Goal: Task Accomplishment & Management: Complete application form

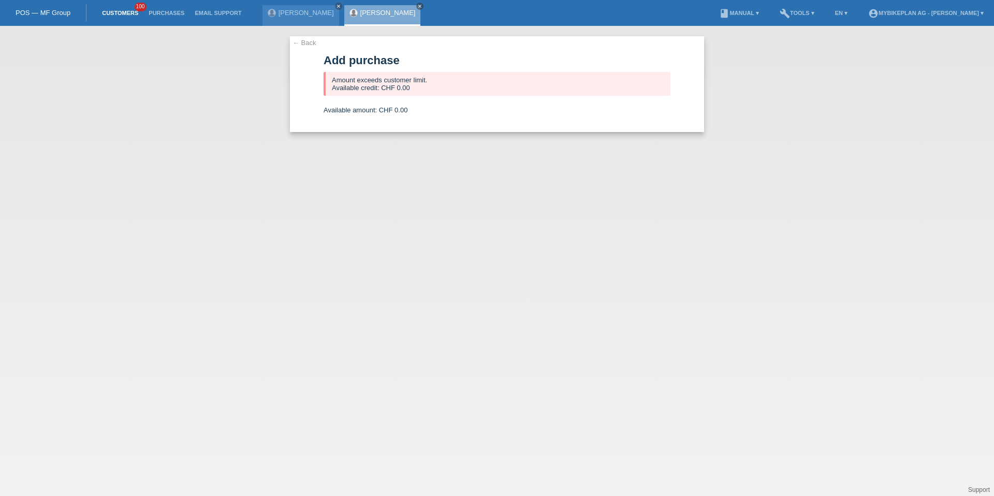
click at [102, 11] on link "Customers" at bounding box center [120, 13] width 47 height 6
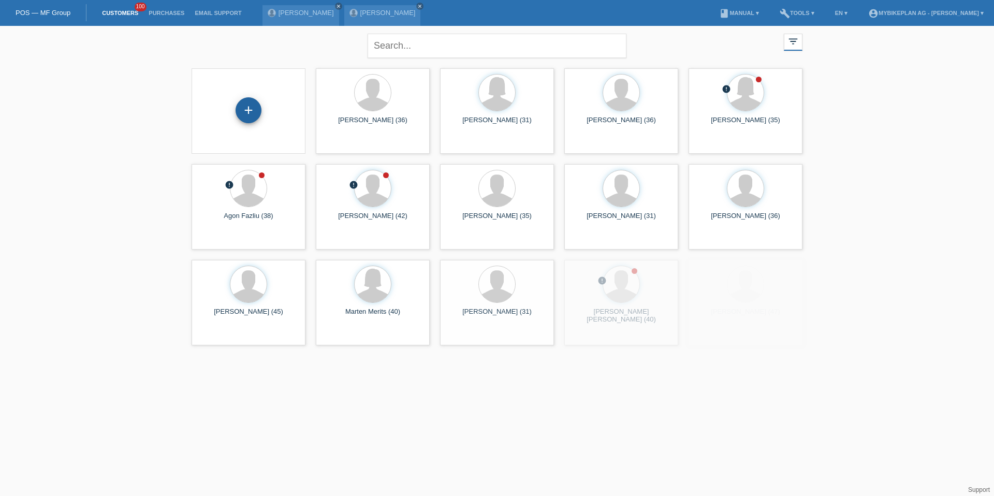
click at [255, 107] on div "+" at bounding box center [249, 110] width 26 height 26
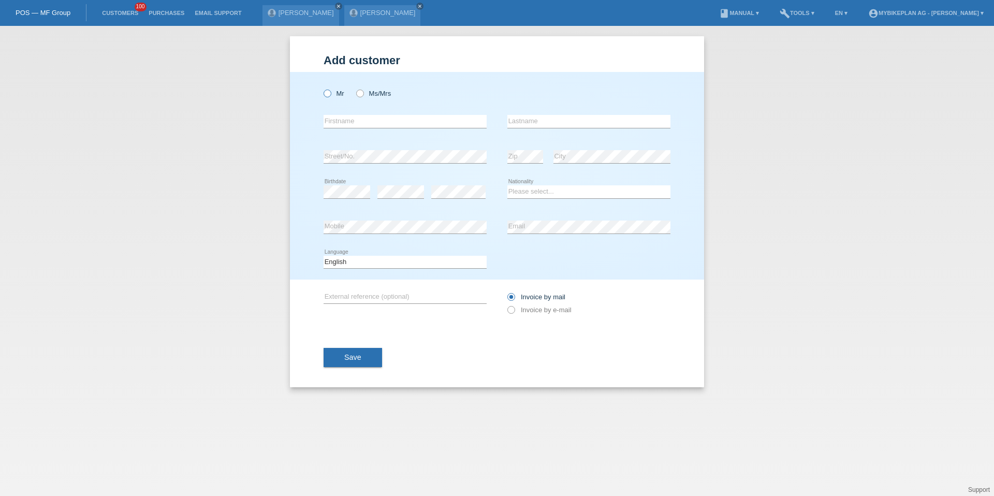
click at [322, 88] on icon at bounding box center [322, 88] width 0 height 0
click at [329, 93] on input "Mr" at bounding box center [327, 93] width 7 height 7
radio input "true"
click at [389, 121] on input "text" at bounding box center [405, 121] width 163 height 13
paste input "ILan"
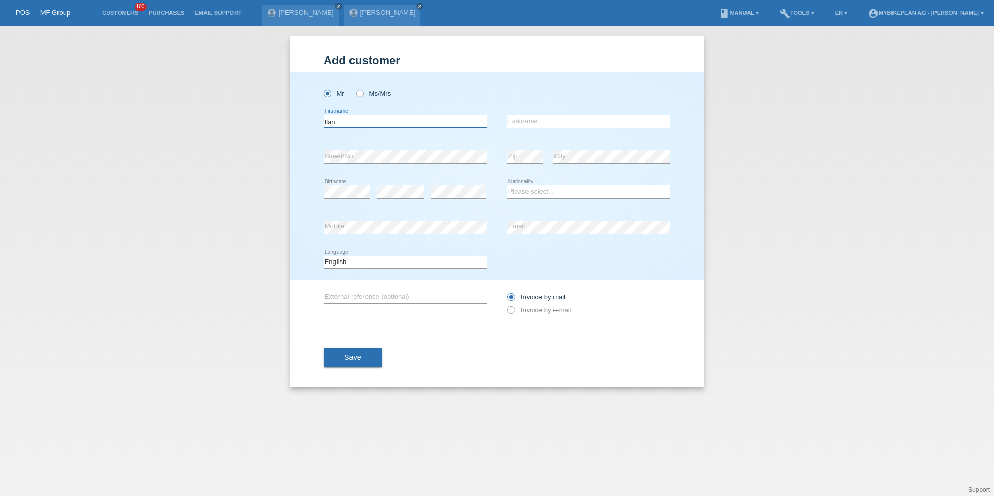
type input "Ilan"
type input "Dutler"
select select "CH"
click at [366, 253] on div "Deutsch Français Italiano English error Language" at bounding box center [405, 262] width 163 height 35
click at [366, 258] on select "Deutsch Français Italiano English" at bounding box center [405, 262] width 163 height 12
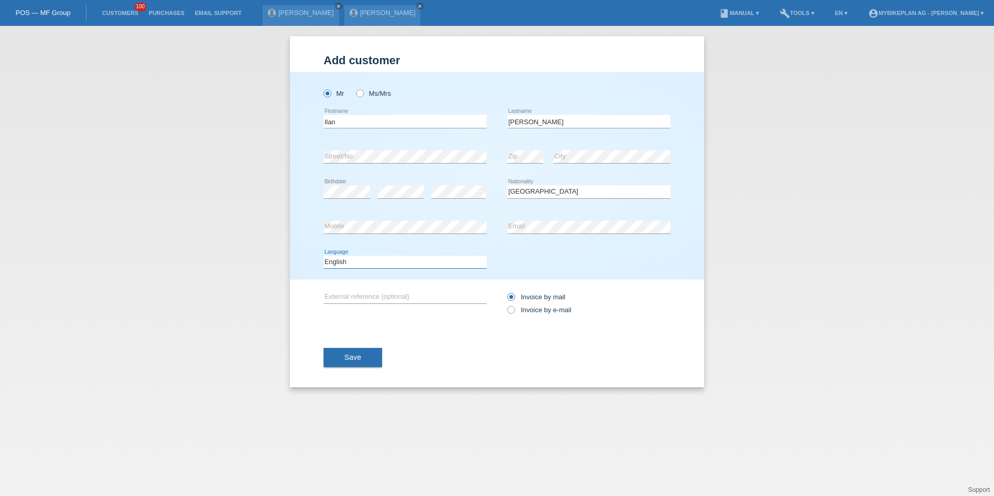
select select "de"
click at [549, 307] on label "Invoice by e-mail" at bounding box center [540, 310] width 64 height 8
click at [514, 307] on input "Invoice by e-mail" at bounding box center [511, 312] width 7 height 13
radio input "true"
click at [345, 353] on span "Save" at bounding box center [352, 357] width 17 height 8
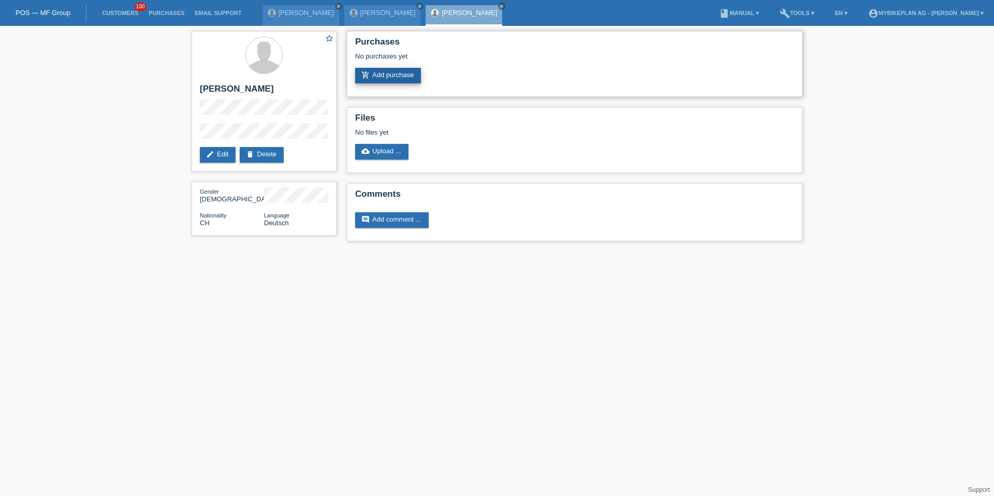
click at [382, 75] on link "add_shopping_cart Add purchase" at bounding box center [388, 76] width 66 height 16
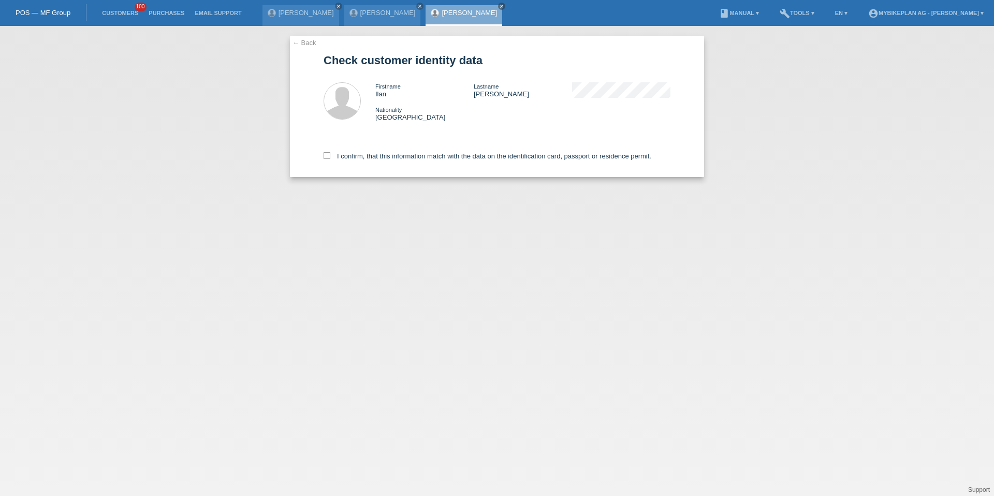
click at [424, 170] on div "I confirm, that this information match with the data on the identification card…" at bounding box center [497, 155] width 347 height 46
click at [424, 148] on div "I confirm, that this information match with the data on the identification card…" at bounding box center [497, 155] width 347 height 46
click at [423, 153] on label "I confirm, that this information match with the data on the identification card…" at bounding box center [488, 156] width 328 height 8
click at [330, 153] on input "I confirm, that this information match with the data on the identification card…" at bounding box center [327, 155] width 7 height 7
checkbox input "true"
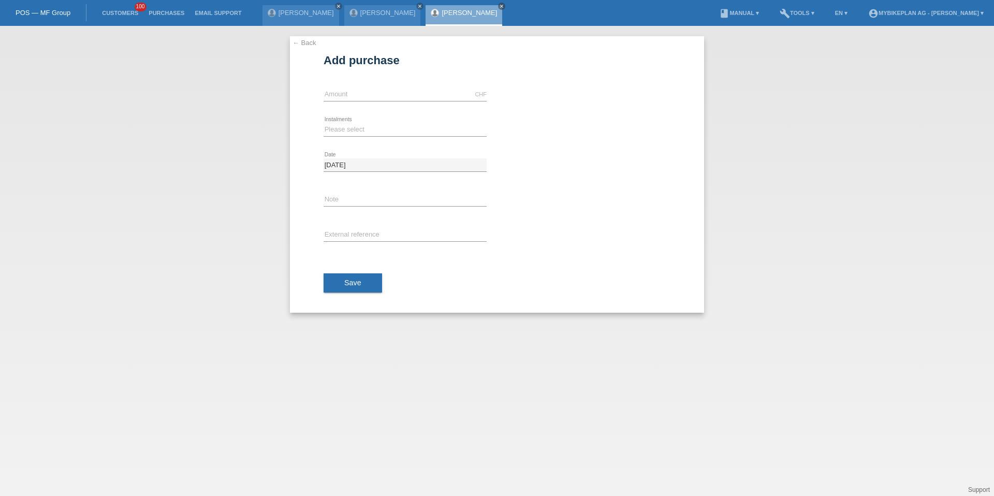
click at [293, 91] on div "← Back Add purchase Available amount: CHF error Amount Please select Date" at bounding box center [497, 174] width 414 height 277
click at [345, 91] on input "text" at bounding box center [405, 94] width 163 height 13
type input "15000.00"
click at [363, 128] on select "Please select 6 instalments 12 instalments 18 instalments 24 instalments 36 ins…" at bounding box center [405, 129] width 163 height 12
select select "488"
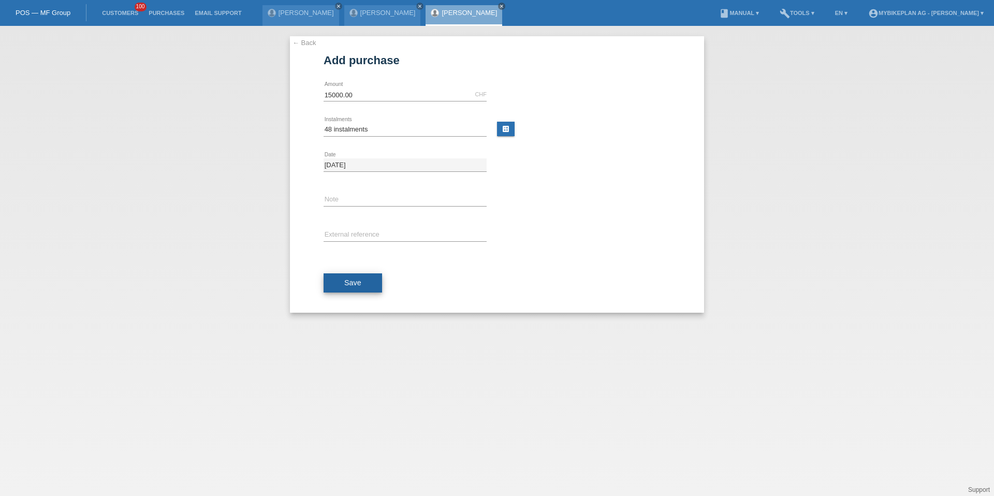
click at [354, 280] on span "Save" at bounding box center [352, 283] width 17 height 8
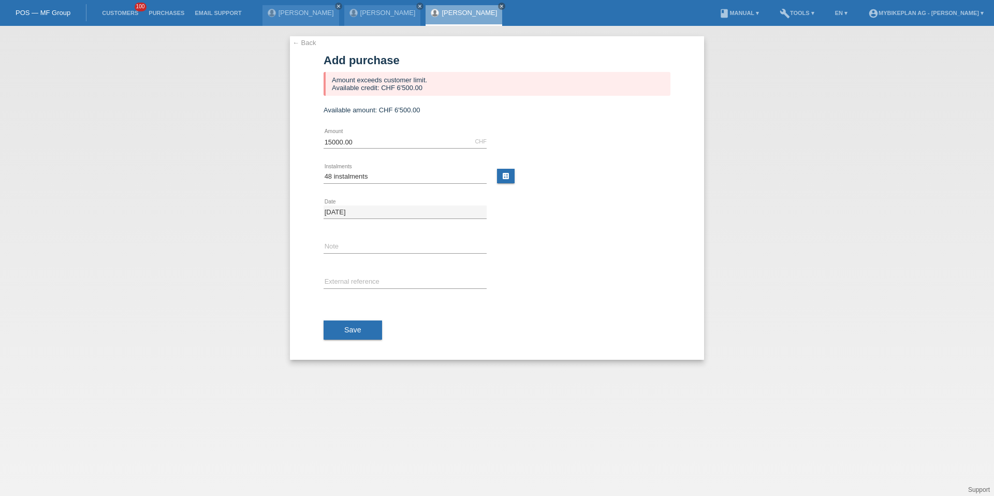
click at [128, 17] on li "Customers 100" at bounding box center [120, 13] width 47 height 26
click at [111, 23] on li "Customers 100" at bounding box center [120, 13] width 47 height 26
click at [113, 22] on li "Customers 100" at bounding box center [120, 13] width 47 height 26
click at [114, 10] on link "Customers" at bounding box center [120, 13] width 47 height 6
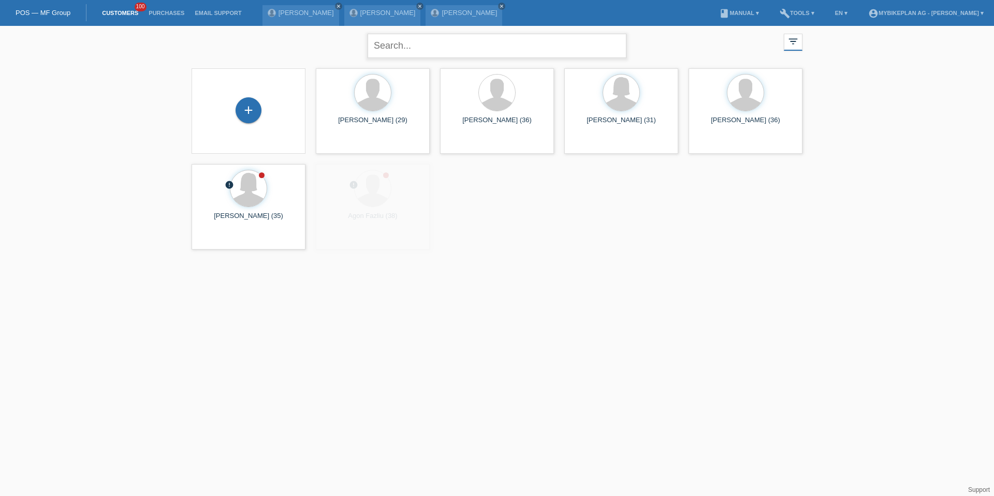
click at [427, 48] on input "text" at bounding box center [497, 46] width 259 height 24
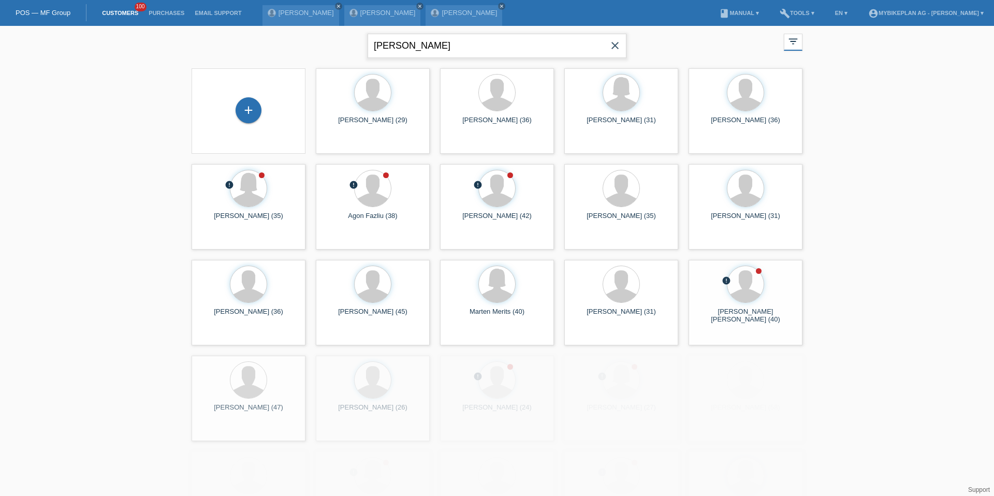
type input "adam"
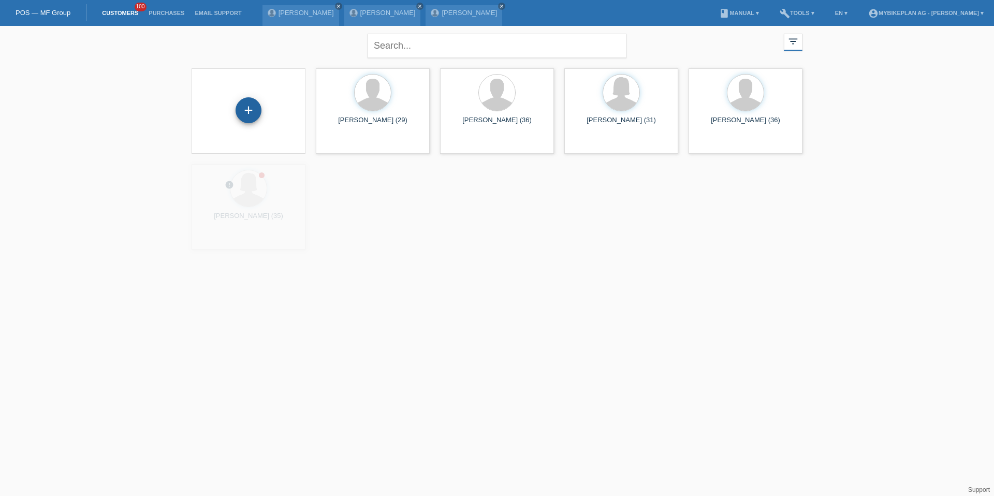
click at [252, 112] on div "+" at bounding box center [249, 110] width 26 height 26
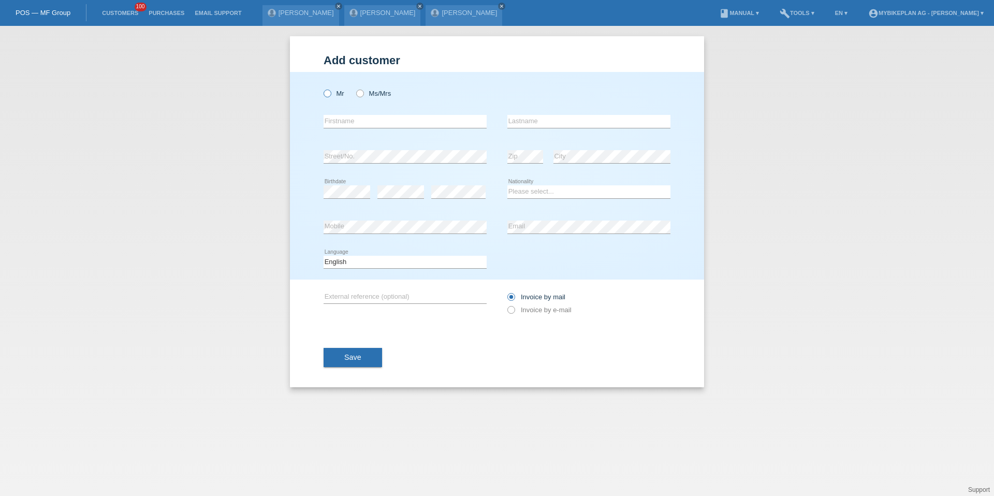
click at [322, 88] on icon at bounding box center [322, 88] width 0 height 0
click at [324, 95] on input "Mr" at bounding box center [327, 93] width 7 height 7
radio input "true"
click at [340, 116] on input "text" at bounding box center [405, 121] width 163 height 13
paste input "[PERSON_NAME]"
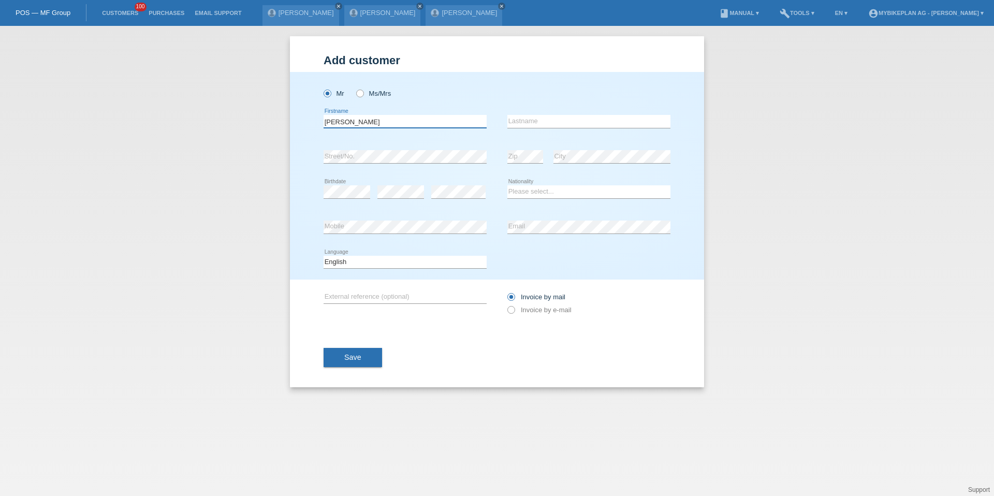
click at [359, 124] on input "[PERSON_NAME]" at bounding box center [405, 121] width 163 height 13
type input "Adam"
paste input "Joachimiak"
type input "Joachimiak"
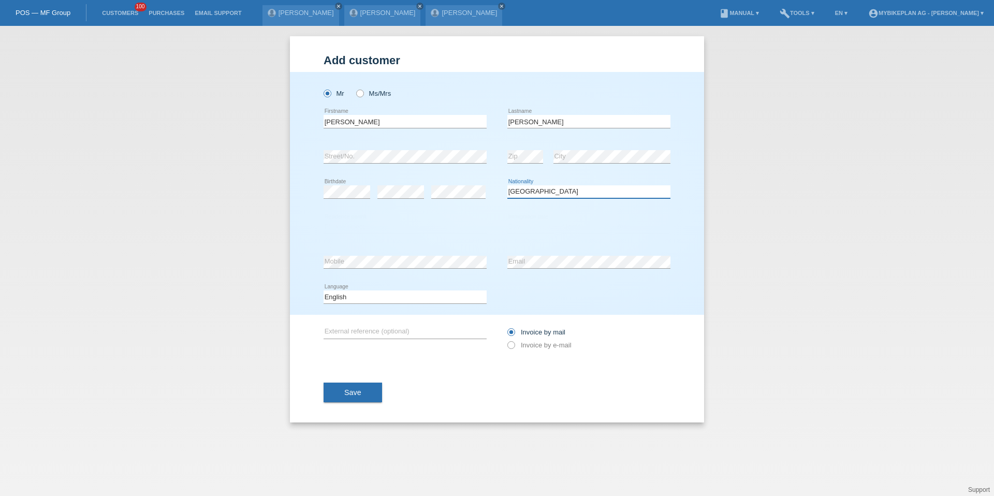
select select "PL"
select select "C"
select select "11"
select select "10"
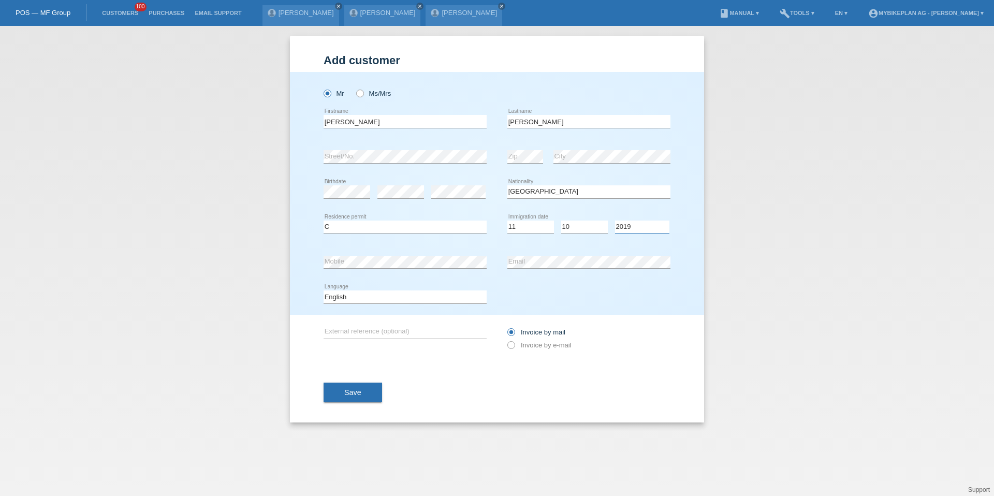
select select "2011"
click at [411, 298] on select "Deutsch Français Italiano English" at bounding box center [405, 297] width 163 height 12
select select "de"
click at [538, 352] on div "Invoice by mail Invoice by e-mail" at bounding box center [589, 339] width 163 height 48
click at [539, 347] on label "Invoice by e-mail" at bounding box center [540, 345] width 64 height 8
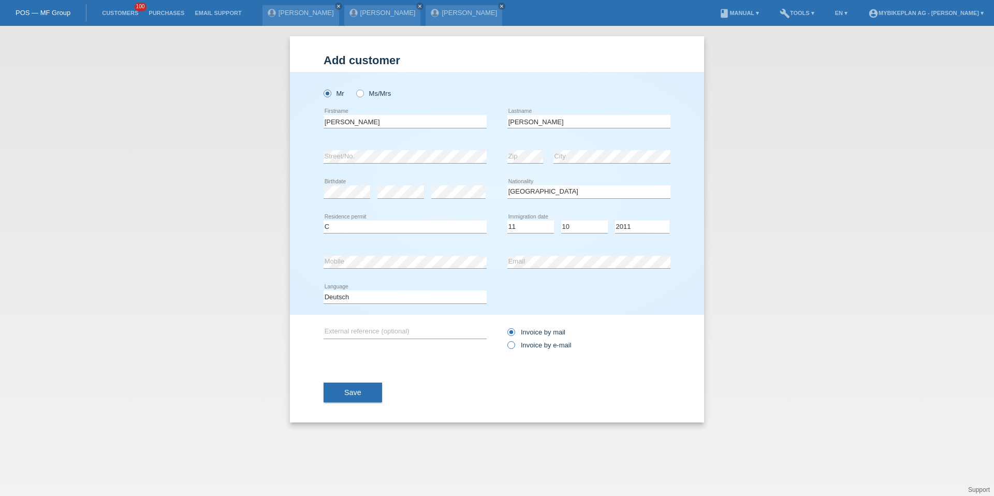
click at [514, 347] on input "Invoice by e-mail" at bounding box center [511, 347] width 7 height 13
radio input "true"
click at [333, 390] on button "Save" at bounding box center [353, 393] width 59 height 20
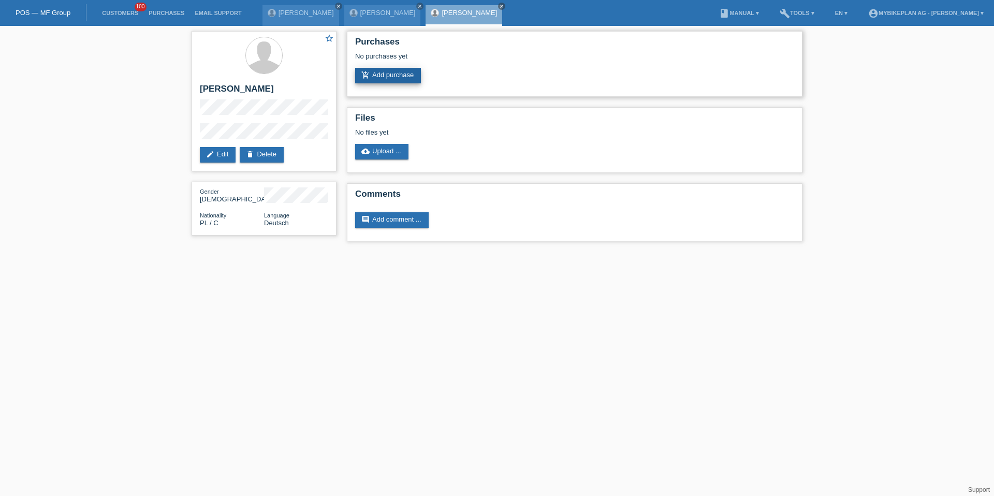
click at [400, 80] on link "add_shopping_cart Add purchase" at bounding box center [388, 76] width 66 height 16
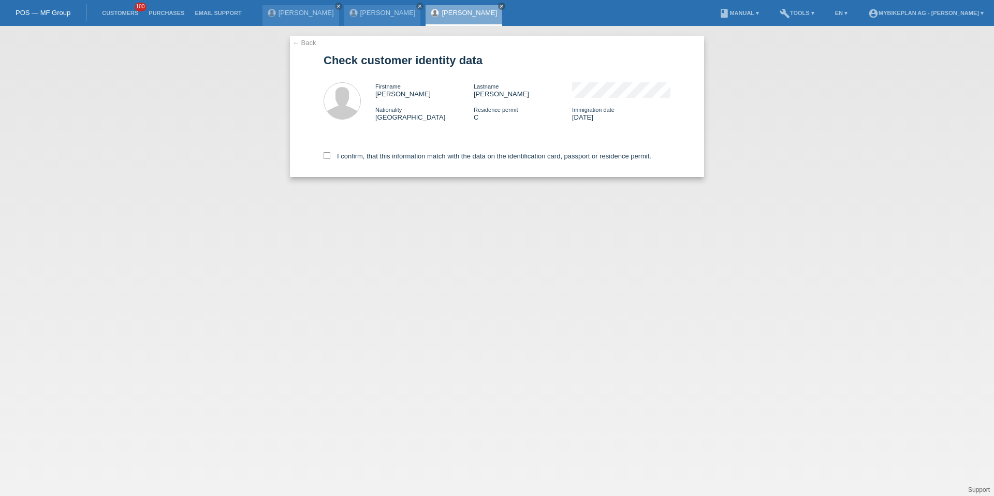
click at [387, 158] on label "I confirm, that this information match with the data on the identification card…" at bounding box center [488, 156] width 328 height 8
click at [330, 158] on input "I confirm, that this information match with the data on the identification card…" at bounding box center [327, 155] width 7 height 7
checkbox input "true"
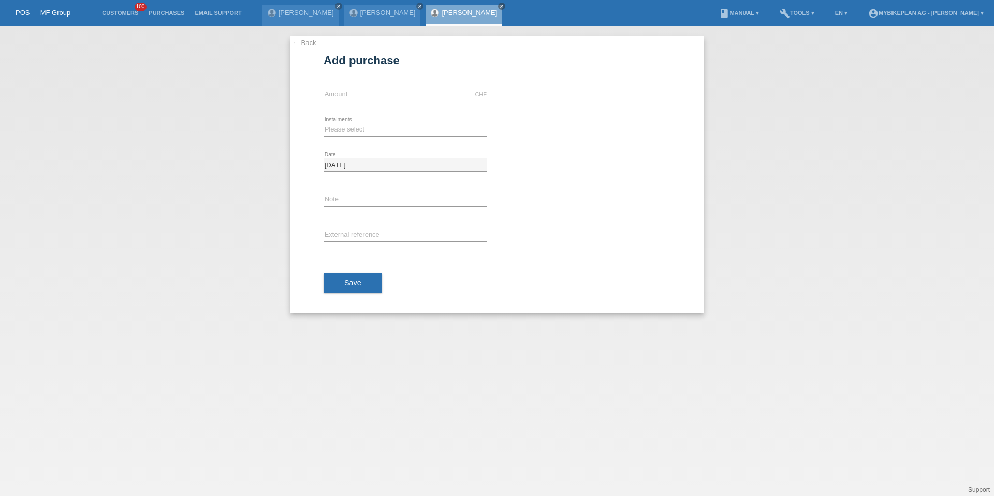
click at [413, 101] on icon at bounding box center [405, 101] width 163 height 1
click at [417, 94] on input "text" at bounding box center [405, 94] width 163 height 13
type input "15000.00"
click at [363, 124] on select "Please select 6 instalments 12 instalments 18 instalments 24 instalments 36 ins…" at bounding box center [405, 129] width 163 height 12
select select "488"
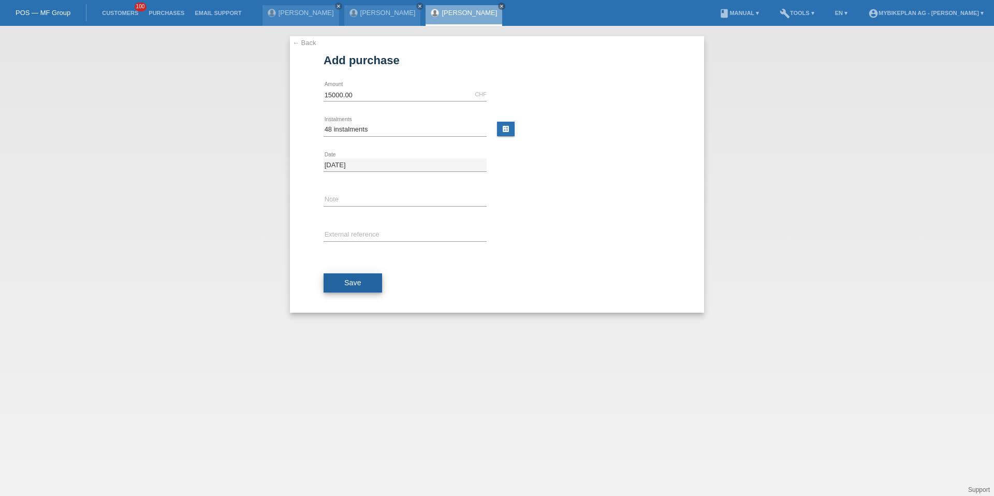
click at [360, 291] on button "Save" at bounding box center [353, 283] width 59 height 20
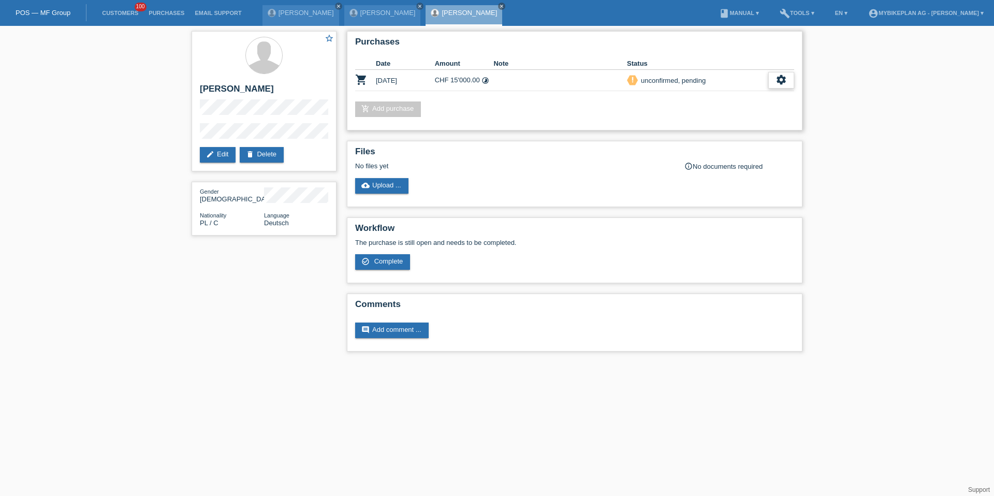
click at [785, 83] on icon "settings" at bounding box center [781, 79] width 11 height 11
click at [747, 96] on div "fullscreen Show" at bounding box center [714, 98] width 156 height 16
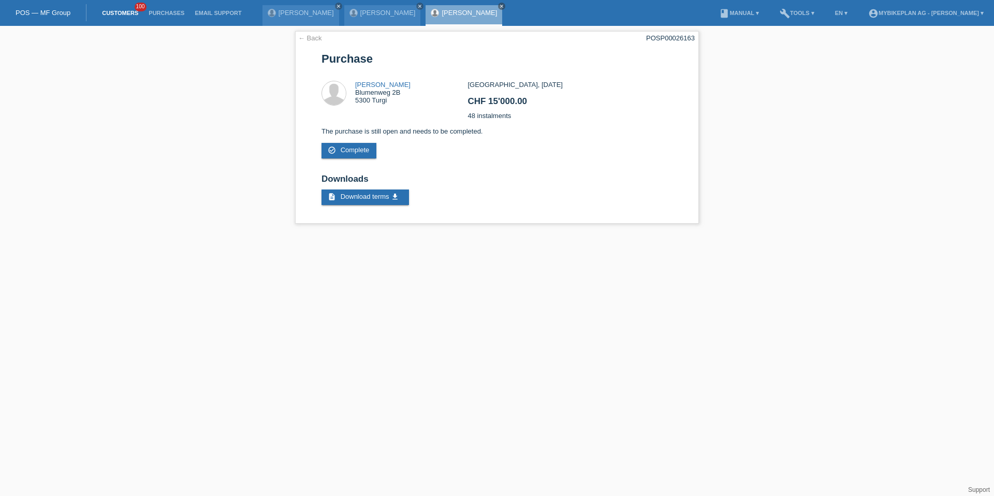
click at [119, 14] on link "Customers" at bounding box center [120, 13] width 47 height 6
click at [120, 14] on link "Customers" at bounding box center [120, 13] width 47 height 6
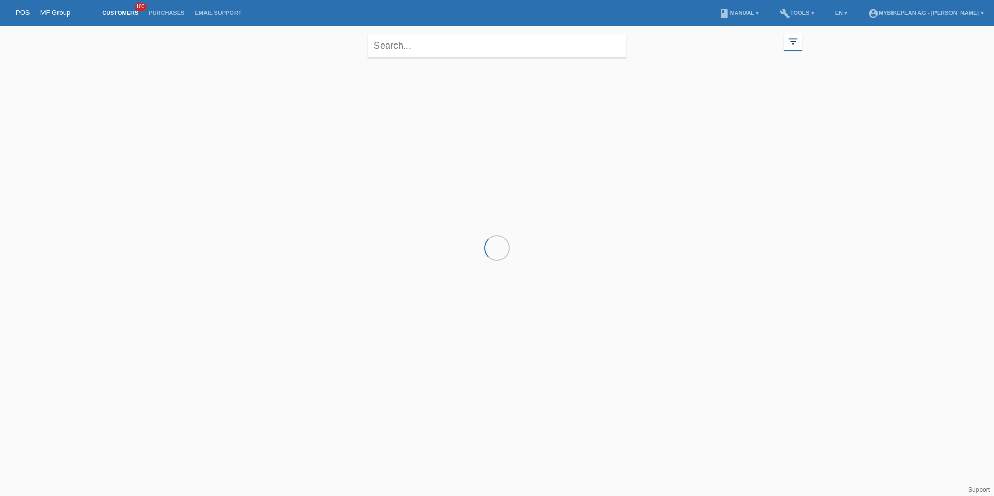
click at [204, 106] on div at bounding box center [497, 115] width 622 height 104
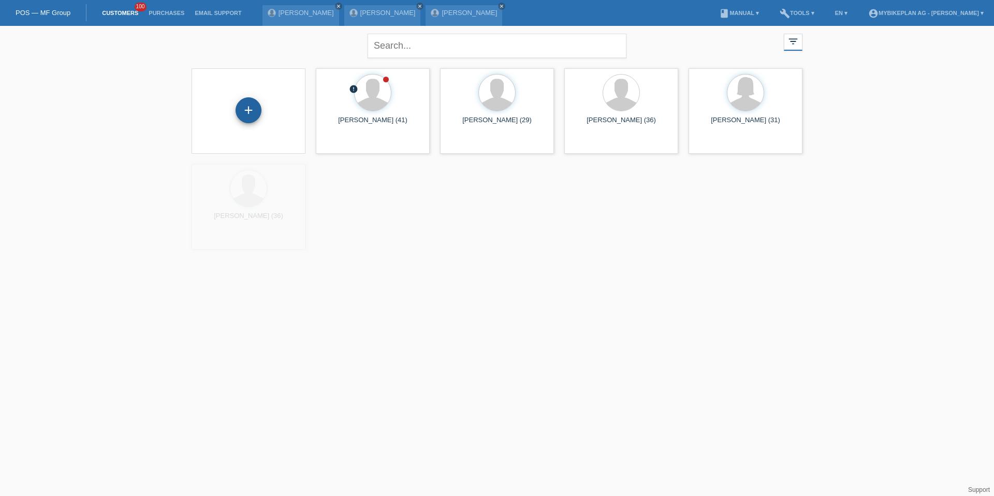
click at [240, 109] on div "+" at bounding box center [249, 110] width 26 height 26
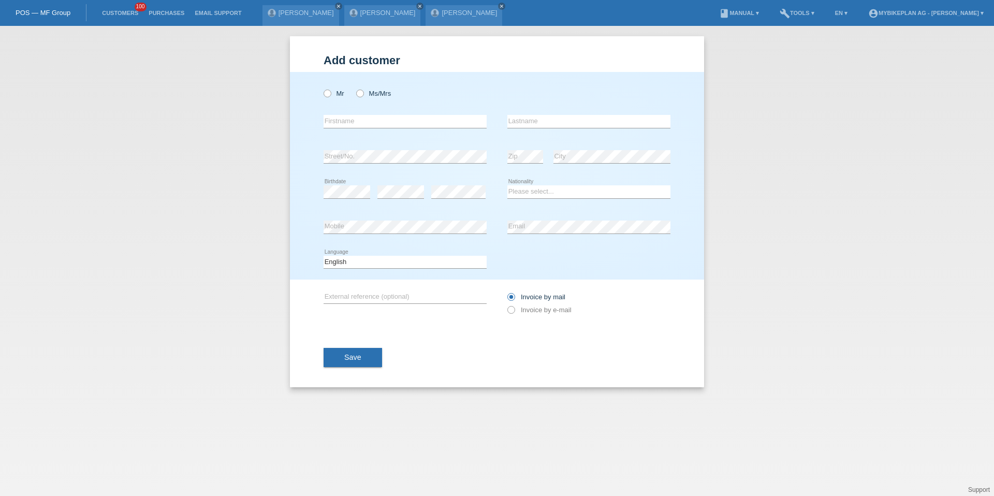
click at [339, 98] on div "Mr Ms/Mrs" at bounding box center [405, 93] width 163 height 21
click at [333, 94] on label "Mr" at bounding box center [334, 94] width 21 height 8
click at [330, 94] on input "Mr" at bounding box center [327, 93] width 7 height 7
radio input "true"
click at [344, 123] on input "text" at bounding box center [405, 121] width 163 height 13
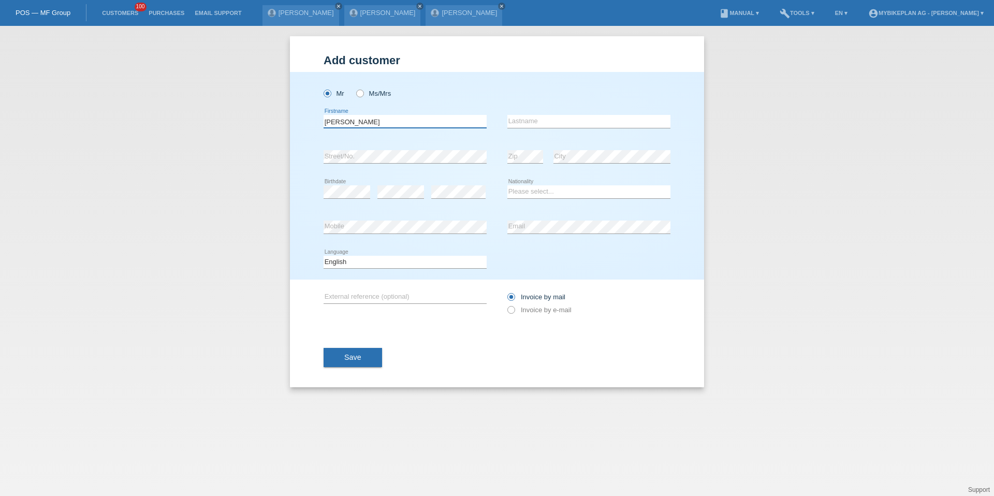
type input "[PERSON_NAME]"
select select "CH"
click at [397, 271] on div "Deutsch Français Italiano English error Language" at bounding box center [405, 262] width 163 height 35
click at [397, 263] on select "Deutsch Français Italiano English" at bounding box center [405, 262] width 163 height 12
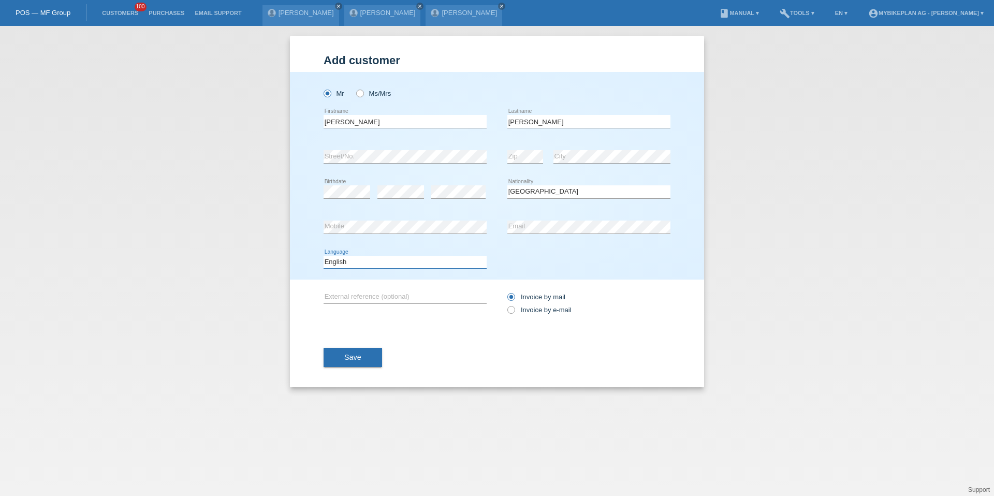
select select "de"
click at [529, 310] on label "Invoice by e-mail" at bounding box center [540, 310] width 64 height 8
click at [514, 310] on input "Invoice by e-mail" at bounding box center [511, 312] width 7 height 13
radio input "true"
click at [327, 360] on button "Save" at bounding box center [353, 358] width 59 height 20
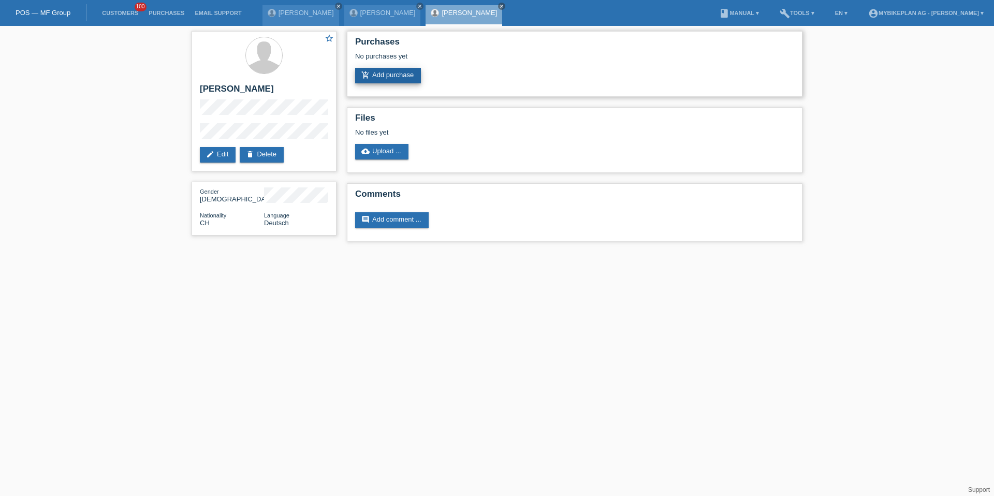
click at [392, 79] on link "add_shopping_cart Add purchase" at bounding box center [388, 76] width 66 height 16
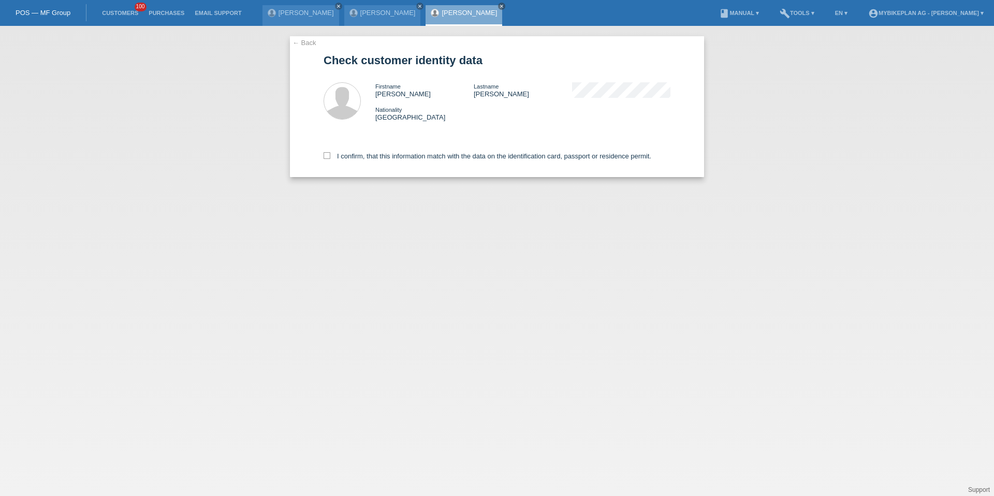
click at [347, 161] on div "I confirm, that this information match with the data on the identification card…" at bounding box center [497, 155] width 347 height 46
click at [350, 160] on label "I confirm, that this information match with the data on the identification card…" at bounding box center [488, 156] width 328 height 8
click at [330, 159] on input "I confirm, that this information match with the data on the identification card…" at bounding box center [327, 155] width 7 height 7
checkbox input "true"
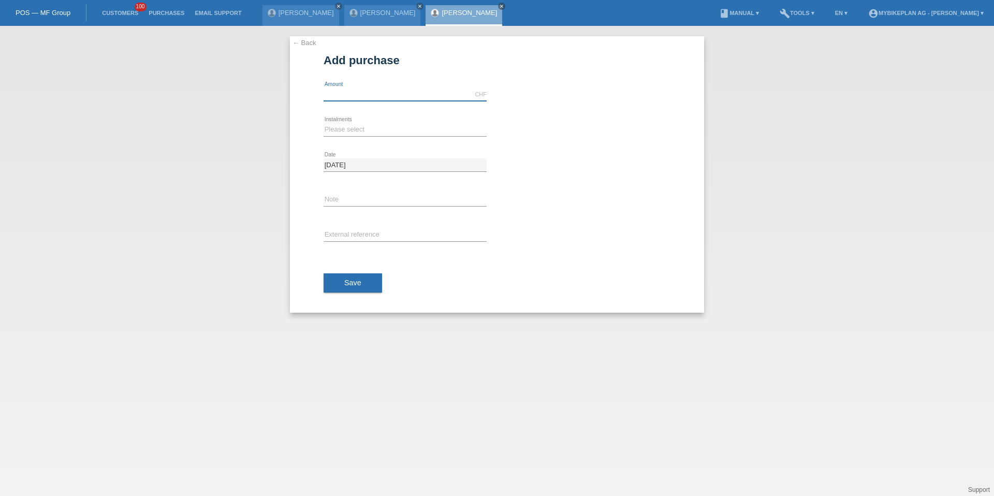
click at [363, 95] on input "text" at bounding box center [405, 94] width 163 height 13
type input "15000.00"
click at [347, 126] on select "Please select 6 instalments 12 instalments 18 instalments 24 instalments 36 ins…" at bounding box center [405, 129] width 163 height 12
click at [348, 108] on div "15000.00 CHF error Amount" at bounding box center [405, 94] width 163 height 35
click at [347, 124] on select "Please select 6 instalments 12 instalments 18 instalments 24 instalments 36 ins…" at bounding box center [405, 129] width 163 height 12
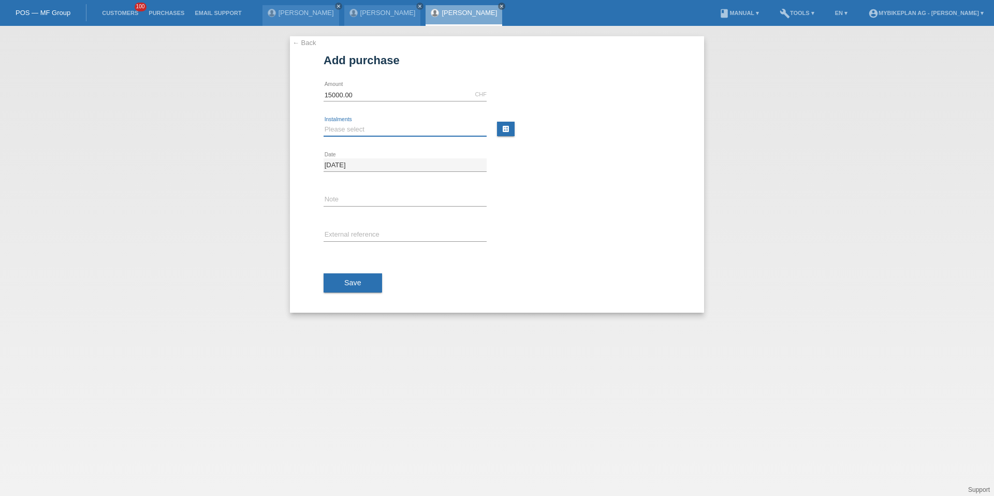
select select "488"
click at [354, 280] on span "Save" at bounding box center [352, 283] width 17 height 8
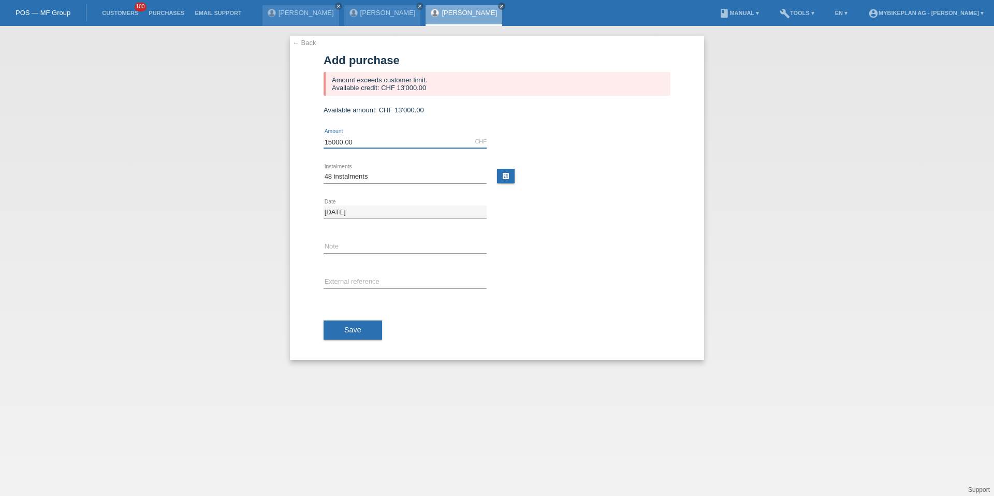
click at [340, 136] on input "15000.00" at bounding box center [405, 141] width 163 height 13
type input "13000.00"
click at [341, 334] on button "Save" at bounding box center [353, 331] width 59 height 20
